Goal: Navigation & Orientation: Find specific page/section

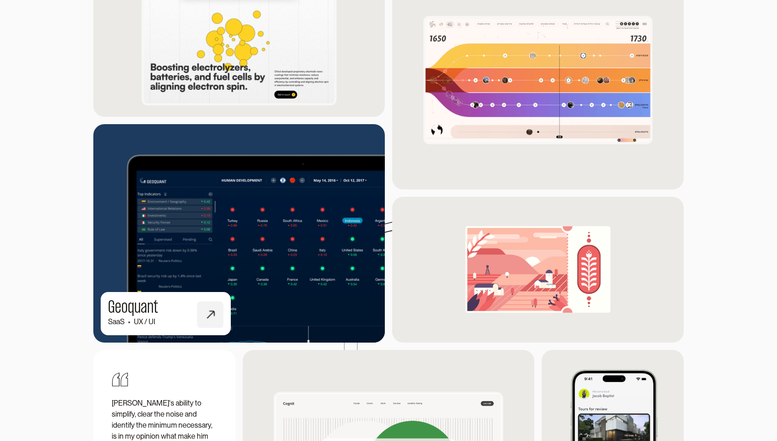
scroll to position [882, 0]
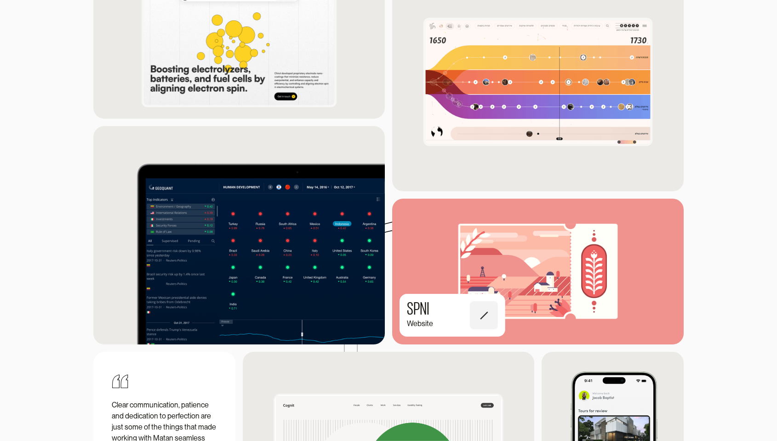
click at [483, 285] on img at bounding box center [537, 271] width 320 height 160
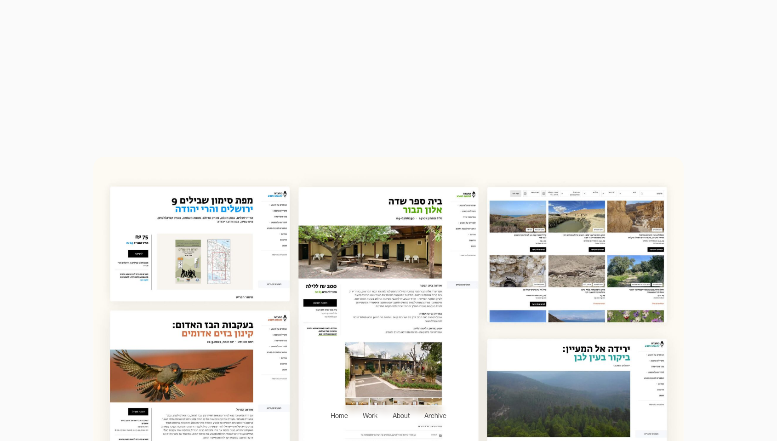
scroll to position [724, 0]
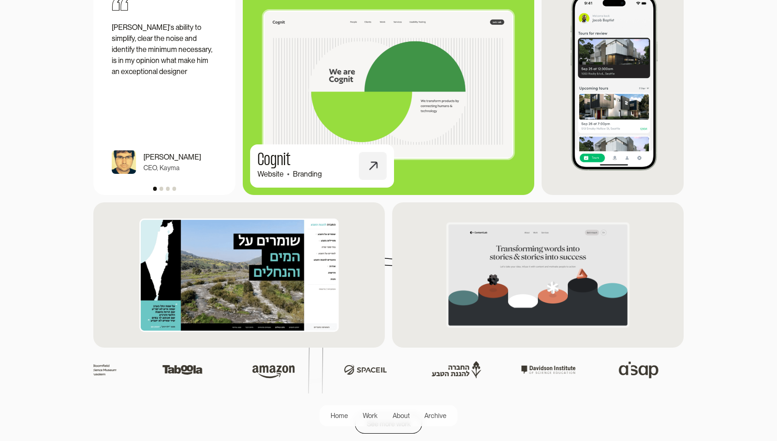
scroll to position [1261, 0]
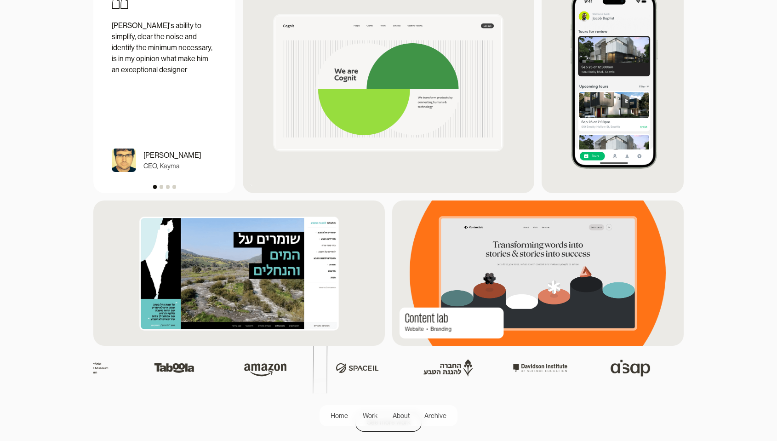
click at [488, 246] on img at bounding box center [537, 273] width 315 height 158
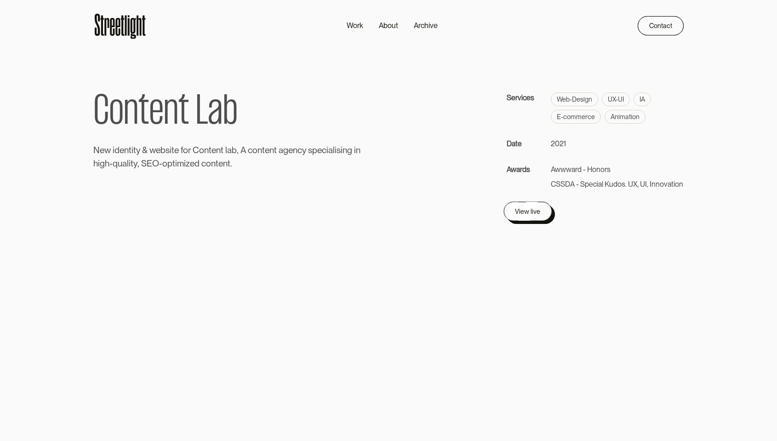
click at [525, 222] on div at bounding box center [530, 214] width 48 height 19
click at [525, 214] on div "View live" at bounding box center [527, 211] width 25 height 11
